Goal: Information Seeking & Learning: Find specific fact

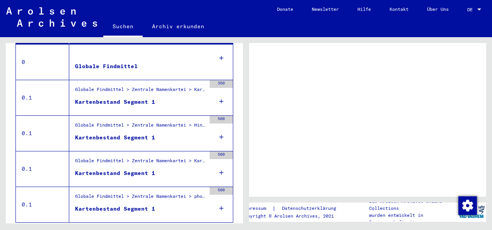
scroll to position [191, 0]
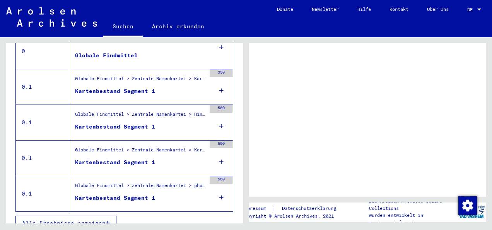
drag, startPoint x: 87, startPoint y: 212, endPoint x: 91, endPoint y: 211, distance: 4.3
click at [87, 219] on span "Alle Ergebnisse anzeigen" at bounding box center [64, 222] width 84 height 7
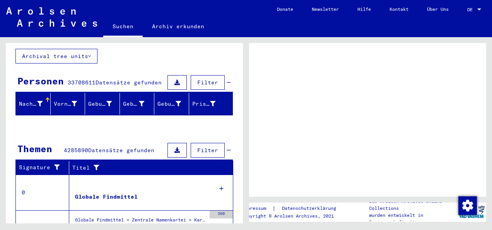
scroll to position [77, 0]
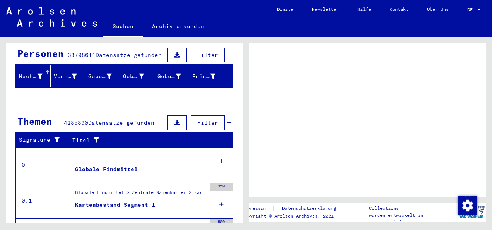
click at [120, 165] on div "Globale Findmittel" at bounding box center [106, 169] width 63 height 8
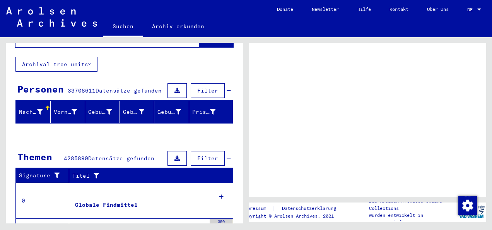
scroll to position [0, 0]
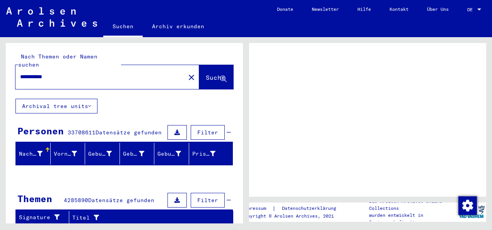
click at [68, 99] on button "Archival tree units" at bounding box center [56, 106] width 82 height 15
click at [206, 74] on span "Suche" at bounding box center [215, 78] width 19 height 8
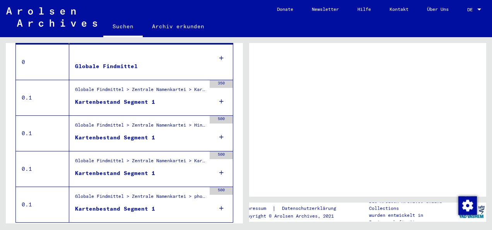
scroll to position [191, 0]
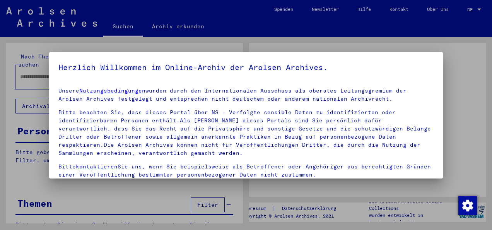
type input "**********"
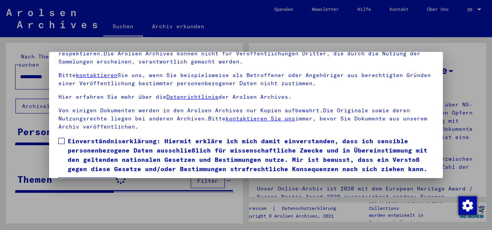
scroll to position [62, 0]
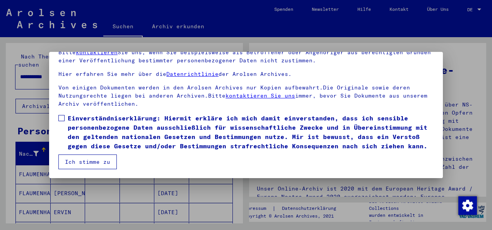
click at [117, 116] on span "Einverständniserklärung: Hiermit erkläre ich mich damit einverstanden, dass ich…" at bounding box center [251, 131] width 366 height 37
drag, startPoint x: 95, startPoint y: 159, endPoint x: 136, endPoint y: 150, distance: 42.1
click at [95, 159] on button "Ich stimme zu" at bounding box center [87, 161] width 58 height 15
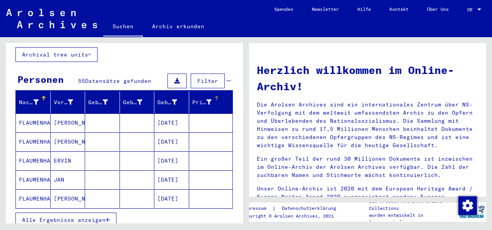
scroll to position [77, 0]
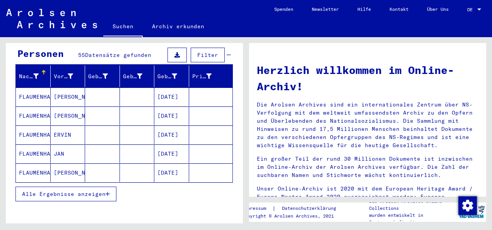
click at [94, 190] on span "Alle Ergebnisse anzeigen" at bounding box center [64, 193] width 84 height 7
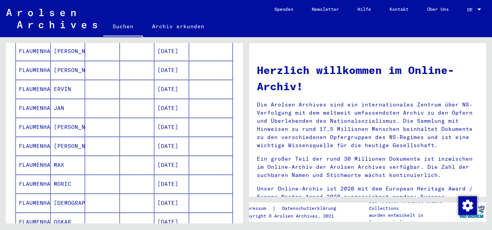
scroll to position [155, 0]
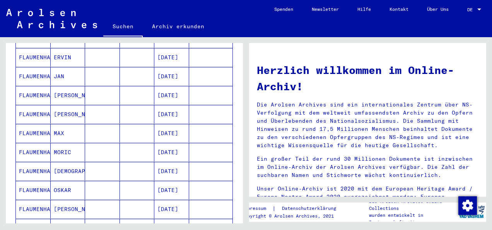
drag, startPoint x: 34, startPoint y: 160, endPoint x: 25, endPoint y: 162, distance: 9.0
click at [25, 162] on mat-cell "FLAUMENHAFT" at bounding box center [33, 171] width 35 height 19
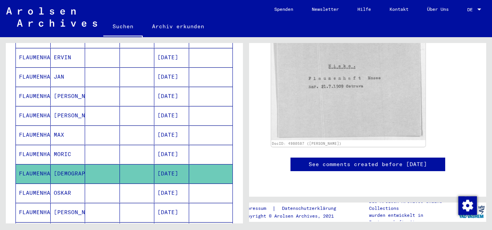
click at [61, 145] on mat-cell "MORIC" at bounding box center [68, 154] width 35 height 19
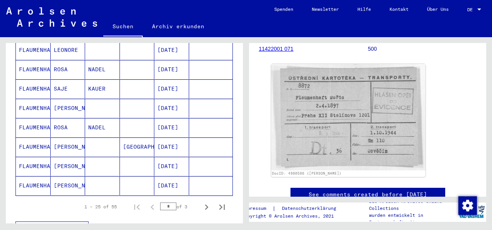
scroll to position [465, 0]
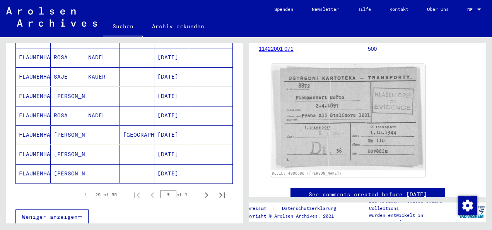
click at [63, 164] on mat-cell "[PERSON_NAME]" at bounding box center [68, 173] width 35 height 19
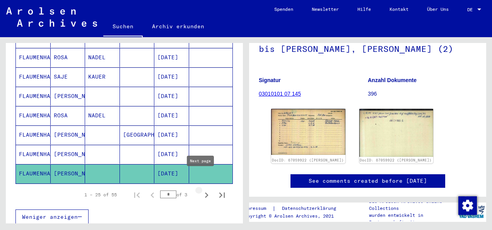
click at [201, 190] on icon "Next page" at bounding box center [206, 195] width 11 height 11
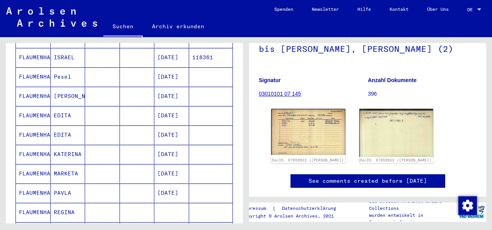
scroll to position [310, 0]
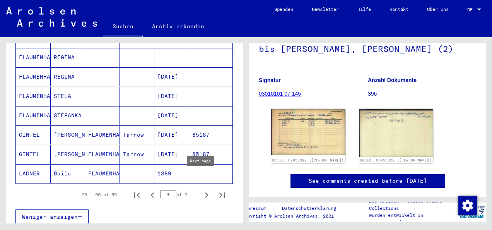
click at [201, 190] on icon "Next page" at bounding box center [206, 195] width 11 height 11
type input "*"
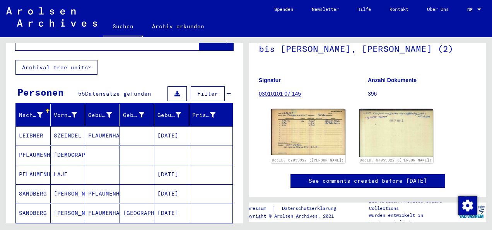
scroll to position [116, 0]
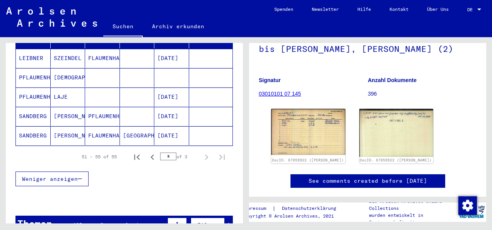
click at [57, 71] on mat-cell "[DEMOGRAPHIC_DATA]" at bounding box center [68, 77] width 35 height 19
